Goal: Task Accomplishment & Management: Complete application form

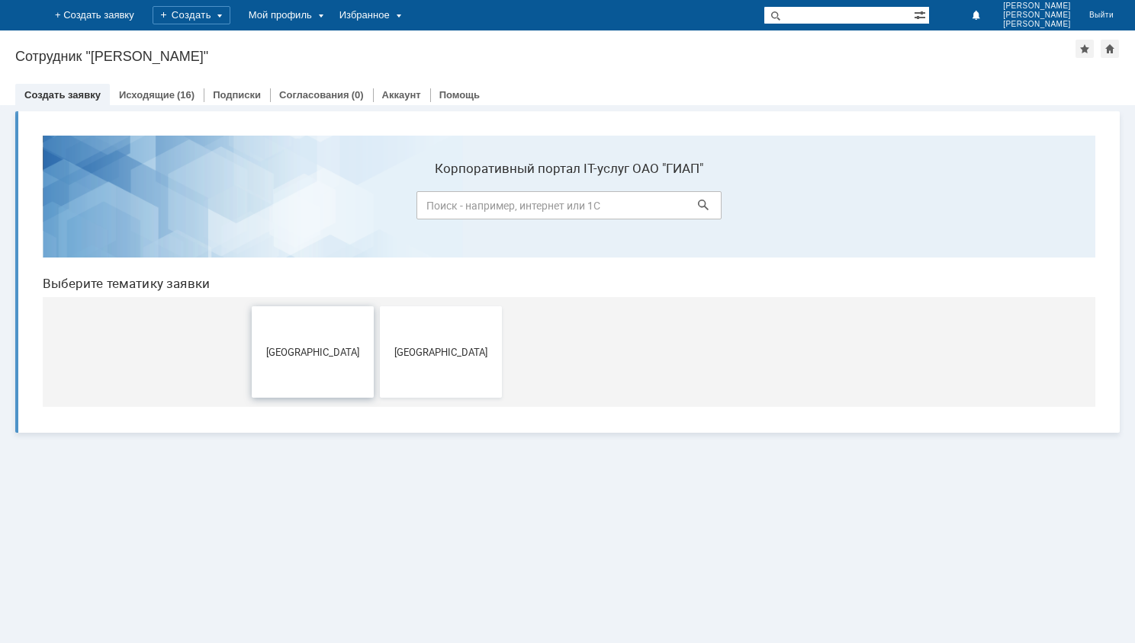
click at [351, 357] on button "[GEOGRAPHIC_DATA]" at bounding box center [313, 352] width 122 height 91
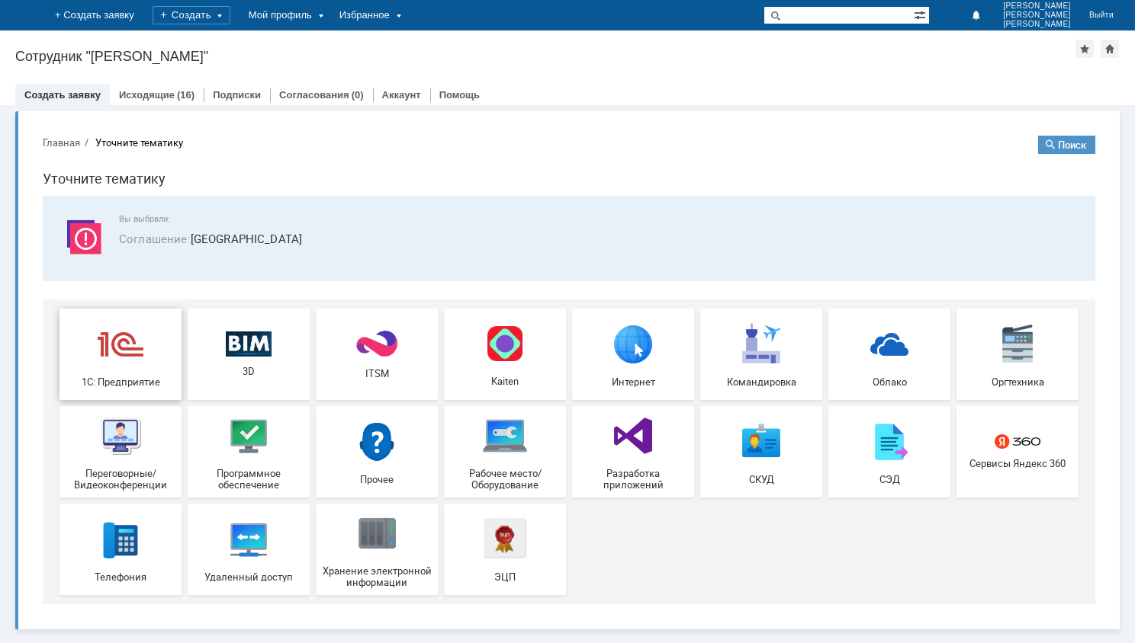
click at [133, 355] on img at bounding box center [121, 344] width 46 height 46
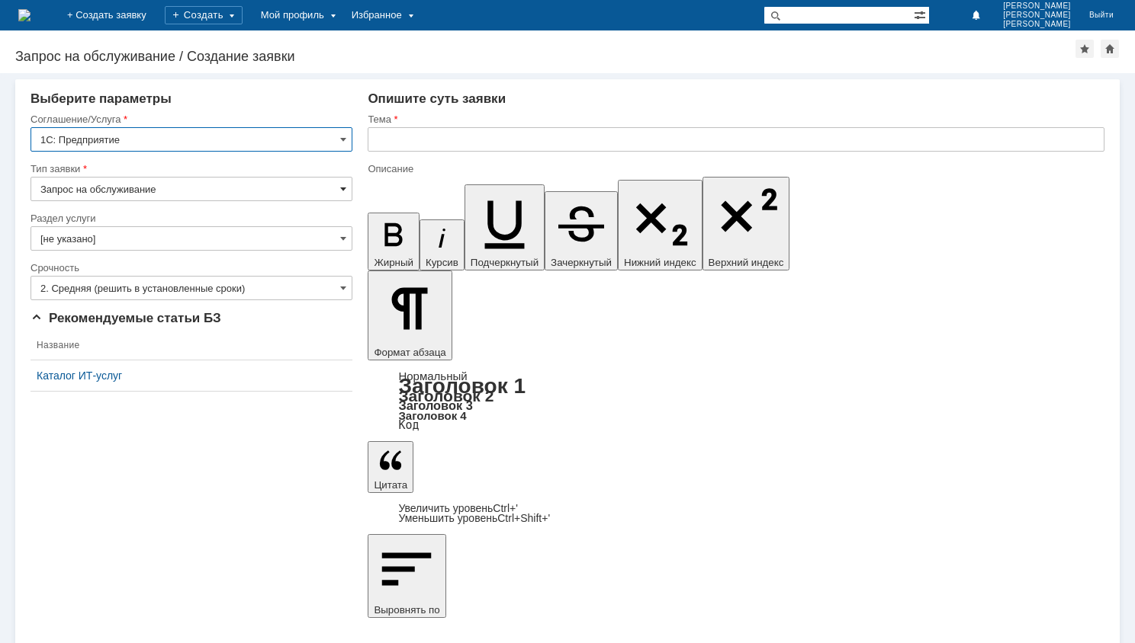
click at [345, 189] on span at bounding box center [343, 189] width 6 height 12
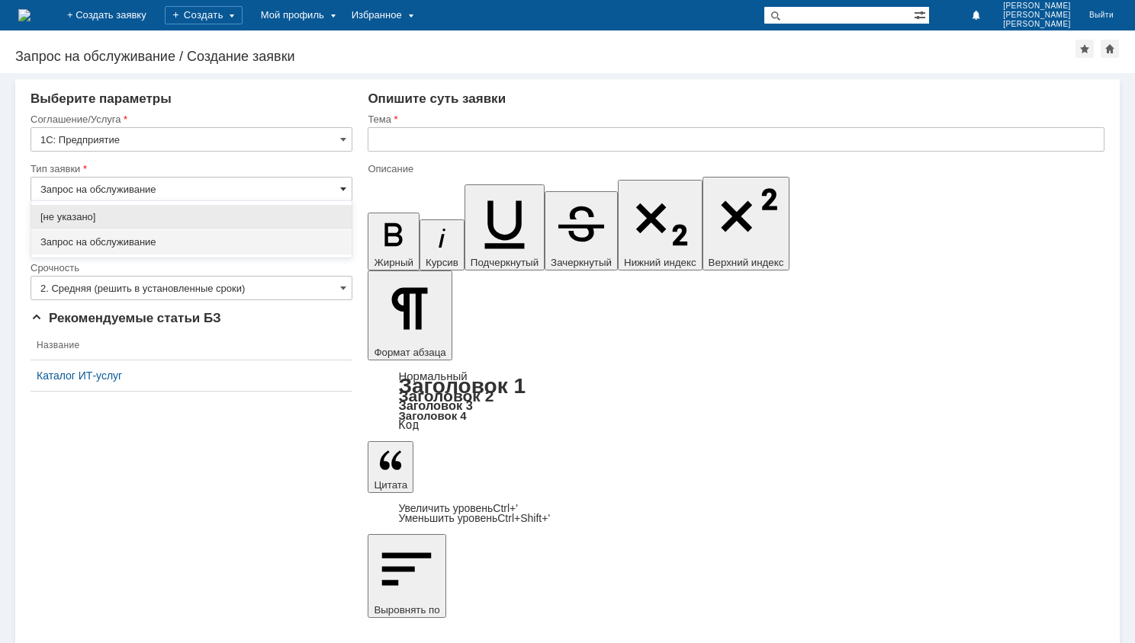
click at [345, 189] on span at bounding box center [343, 189] width 6 height 12
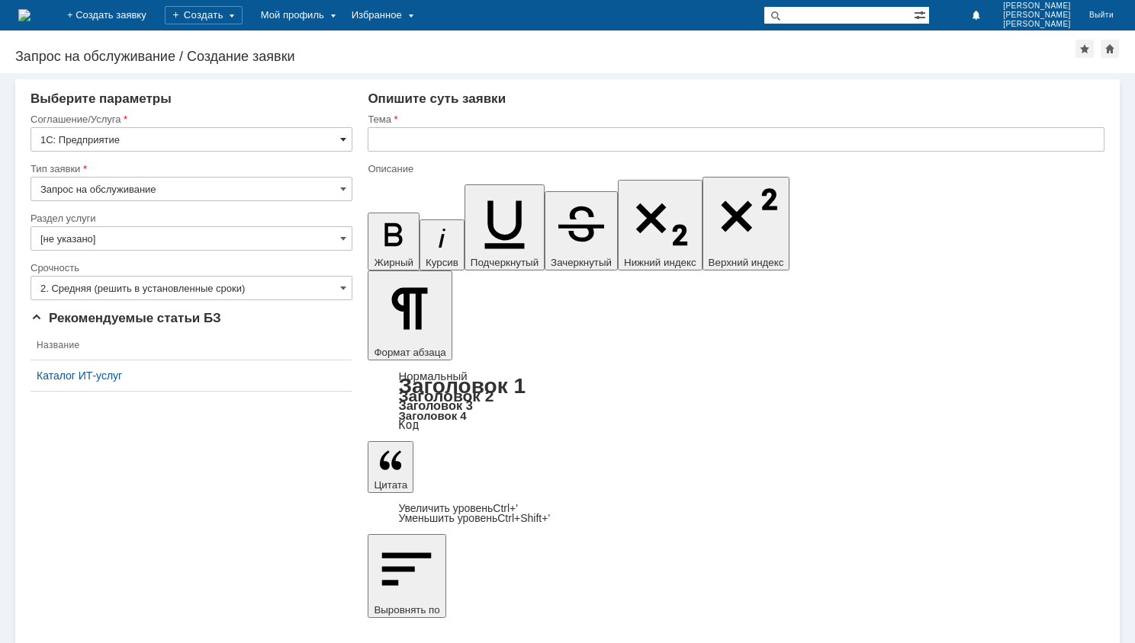
click at [345, 140] on span at bounding box center [343, 139] width 6 height 12
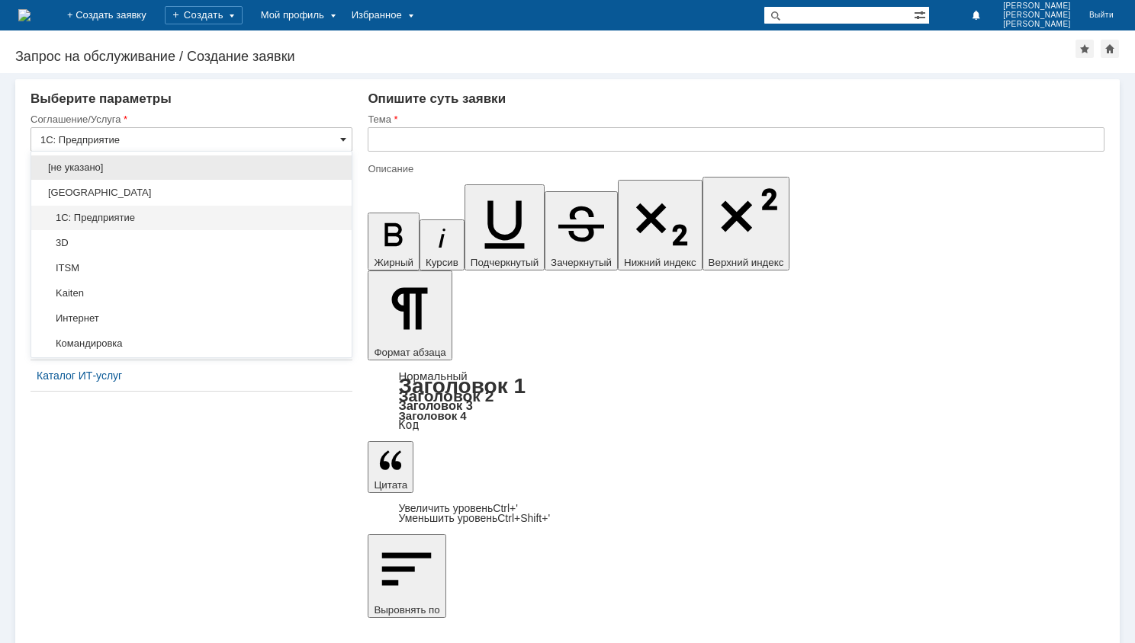
type input "Запрос на обслуживание"
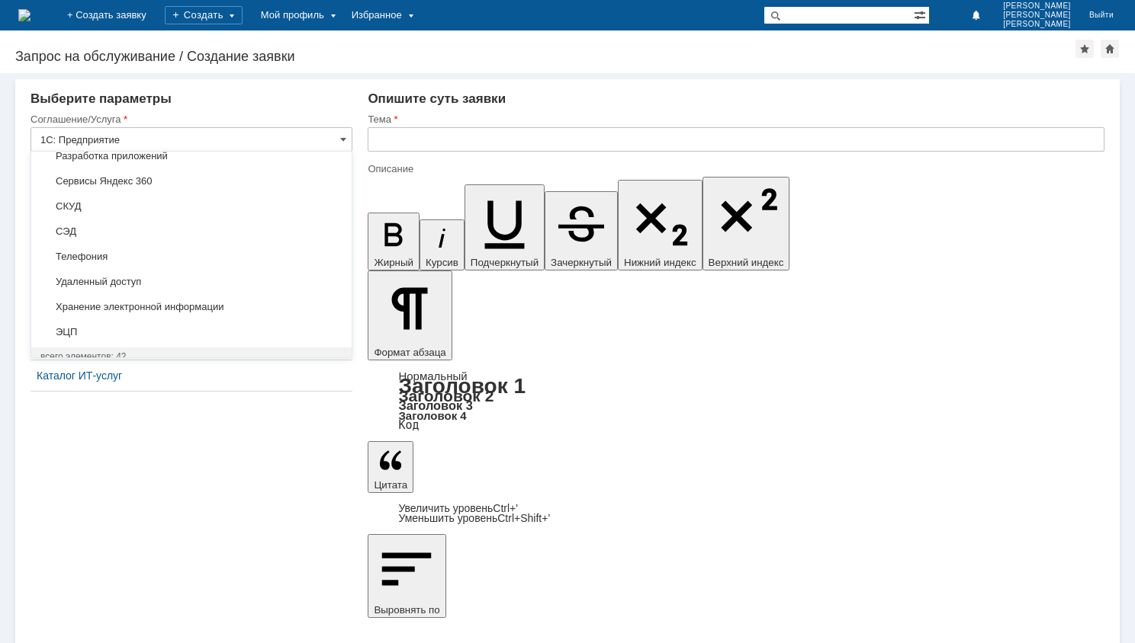
scroll to position [894, 0]
click at [300, 533] on div "Внимание! Выберите параметры Соглашение/Услуга 1С: Предприятие Тип заявки Запро…" at bounding box center [567, 358] width 1135 height 570
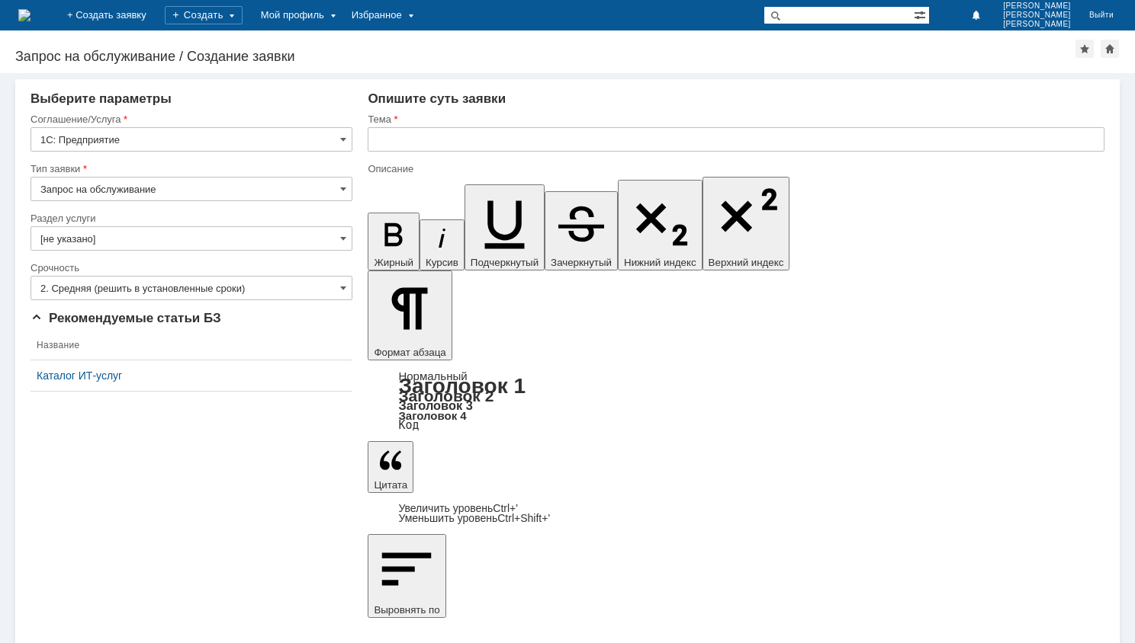
type input "1С: Предприятие"
